Goal: Navigation & Orientation: Find specific page/section

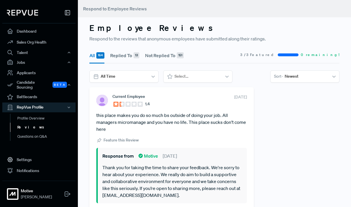
click at [22, 123] on link "Reviews" at bounding box center [46, 127] width 73 height 9
click at [40, 133] on link "Questions on Q&A" at bounding box center [46, 136] width 73 height 9
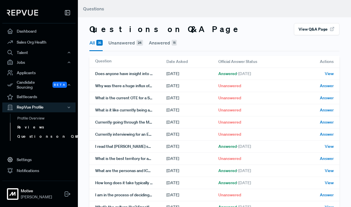
click at [25, 123] on link "Reviews" at bounding box center [46, 127] width 73 height 9
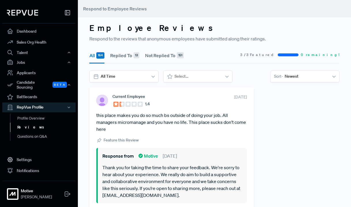
click at [29, 125] on link "Reviews" at bounding box center [46, 127] width 73 height 9
click at [34, 114] on link "Profile Overview" at bounding box center [46, 121] width 73 height 15
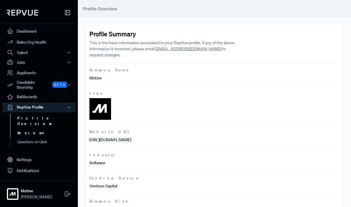
click at [25, 128] on link "Reviews" at bounding box center [46, 132] width 73 height 9
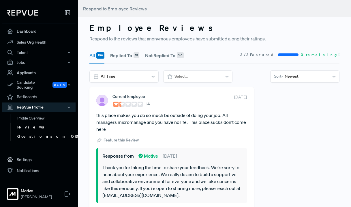
click at [32, 133] on link "Questions on Q&A" at bounding box center [46, 136] width 73 height 9
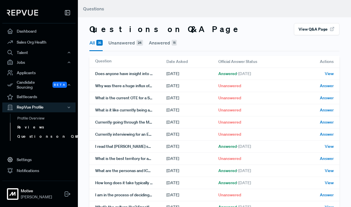
click at [27, 123] on link "Reviews" at bounding box center [46, 127] width 73 height 9
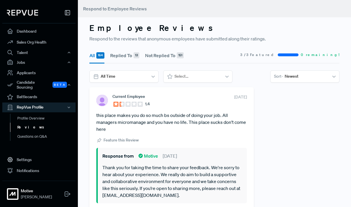
click at [25, 124] on link "Reviews" at bounding box center [46, 127] width 73 height 9
click at [37, 133] on link "Questions on Q&A" at bounding box center [46, 136] width 73 height 9
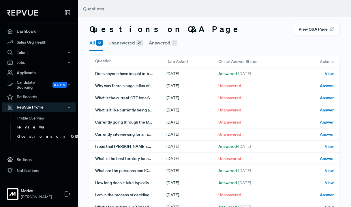
click at [26, 125] on link "Reviews" at bounding box center [46, 127] width 73 height 9
